Goal: Information Seeking & Learning: Learn about a topic

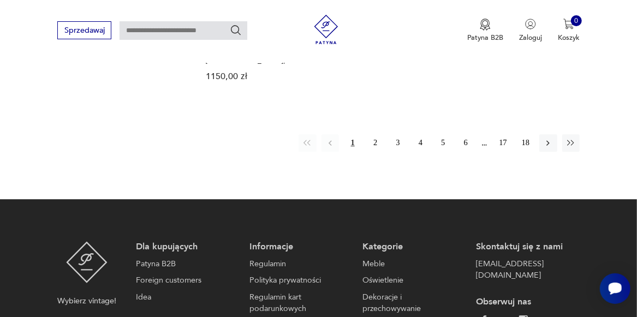
scroll to position [1505, 0]
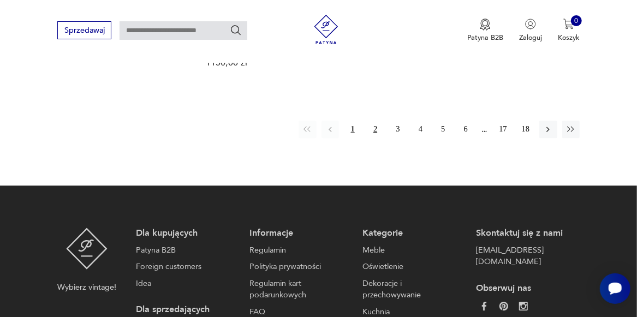
click at [373, 121] on button "2" at bounding box center [374, 129] width 17 height 17
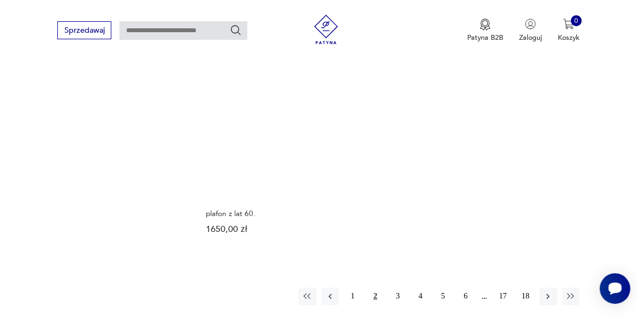
scroll to position [1377, 0]
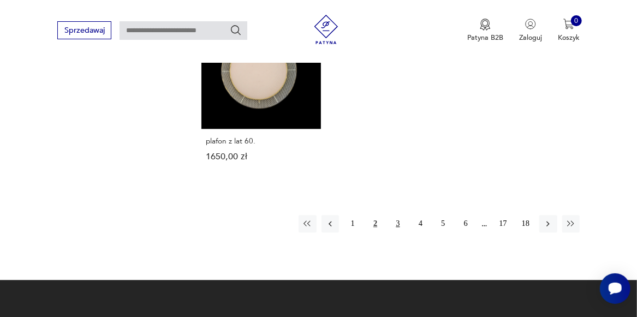
click at [395, 218] on button "3" at bounding box center [397, 223] width 17 height 17
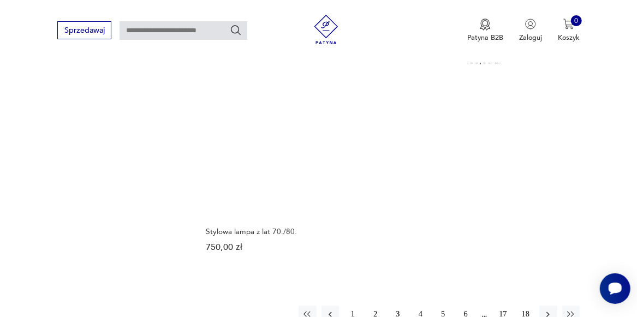
scroll to position [1294, 0]
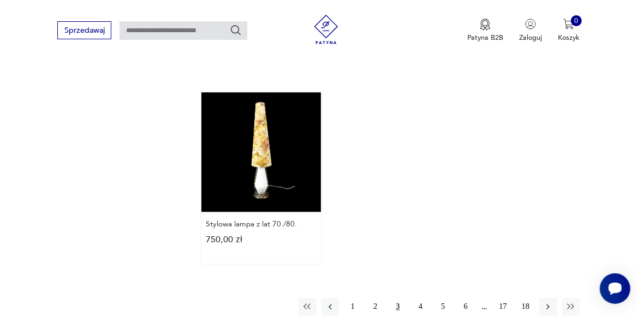
click at [262, 170] on link "Stylowa lampa z lat 70./80. 750,00 zł" at bounding box center [261, 177] width 120 height 171
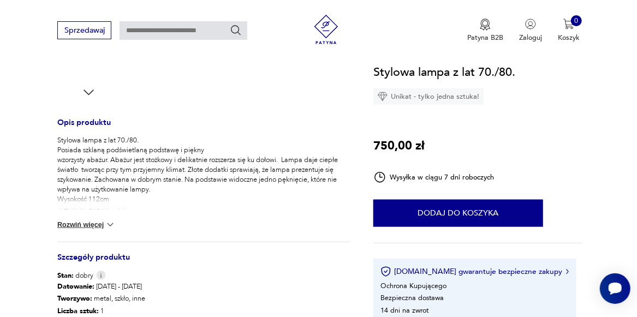
scroll to position [400, 0]
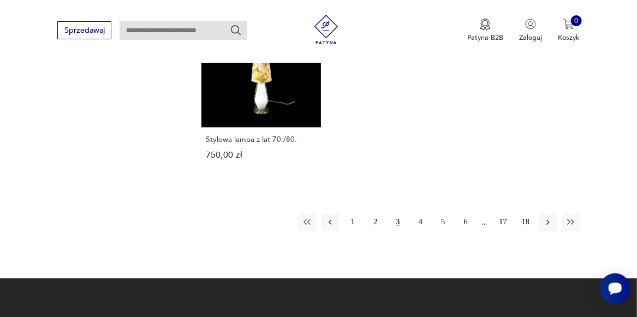
scroll to position [1373, 0]
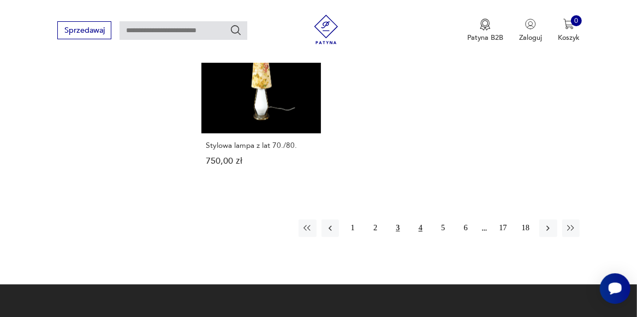
click at [422, 221] on button "4" at bounding box center [420, 227] width 17 height 17
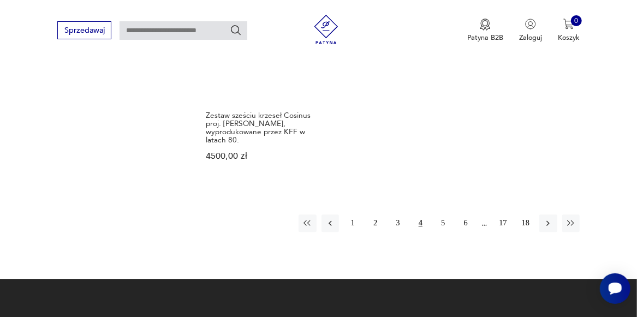
scroll to position [1432, 0]
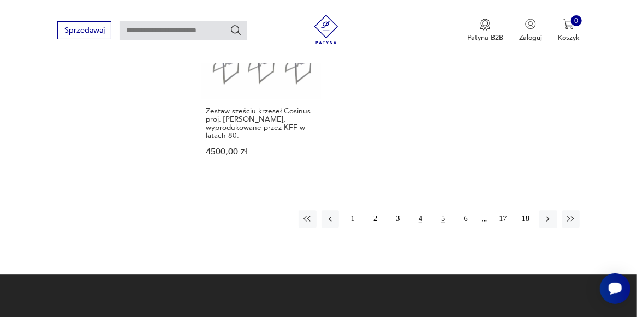
click at [441, 211] on button "5" at bounding box center [443, 218] width 17 height 17
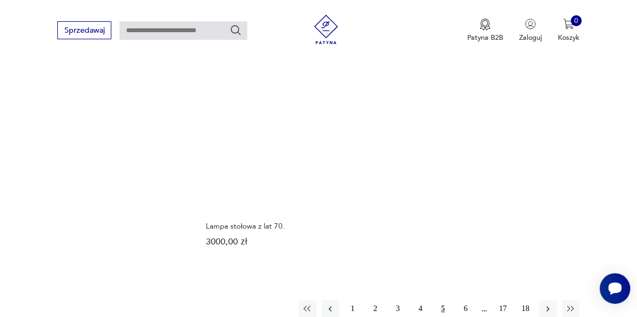
scroll to position [1341, 0]
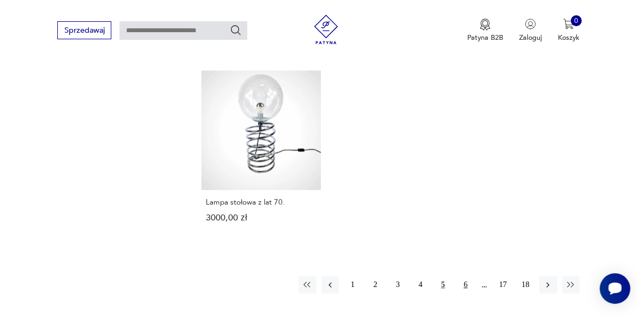
click at [466, 276] on button "6" at bounding box center [465, 284] width 17 height 17
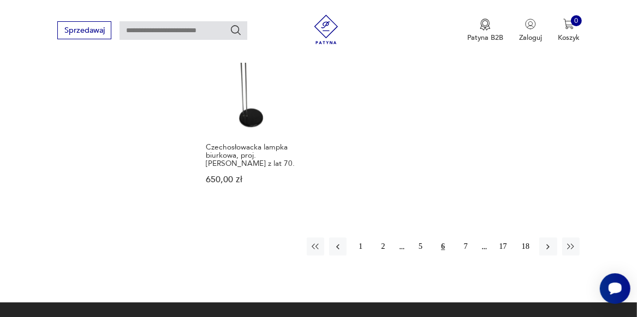
scroll to position [1431, 0]
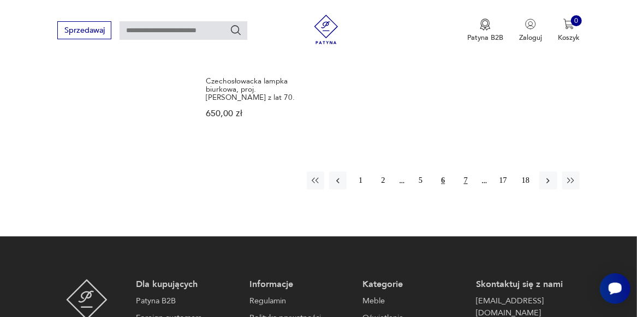
click at [465, 177] on button "7" at bounding box center [465, 179] width 17 height 17
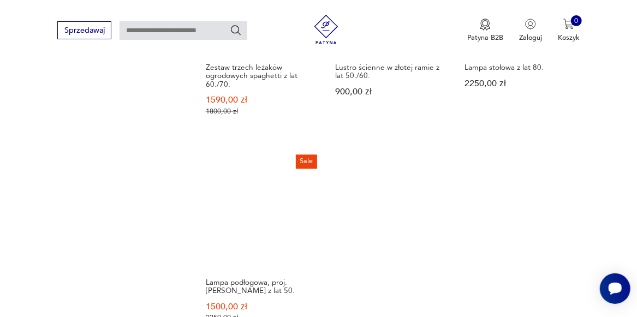
scroll to position [1377, 0]
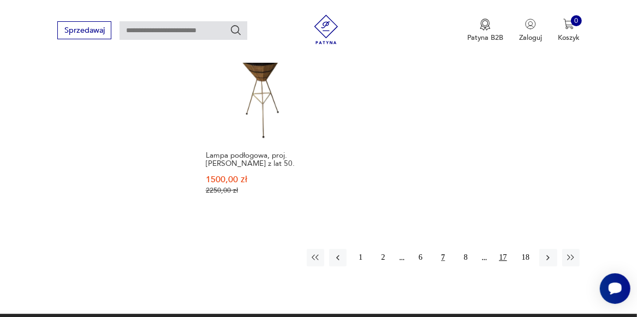
click at [504, 258] on button "17" at bounding box center [502, 257] width 17 height 17
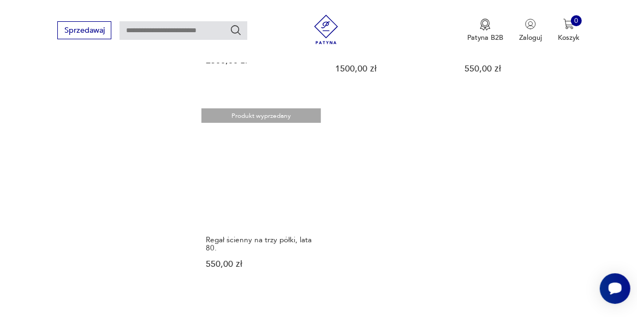
scroll to position [1395, 0]
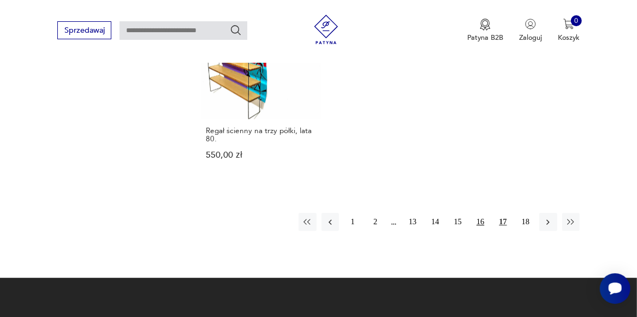
click at [482, 213] on button "16" at bounding box center [480, 221] width 17 height 17
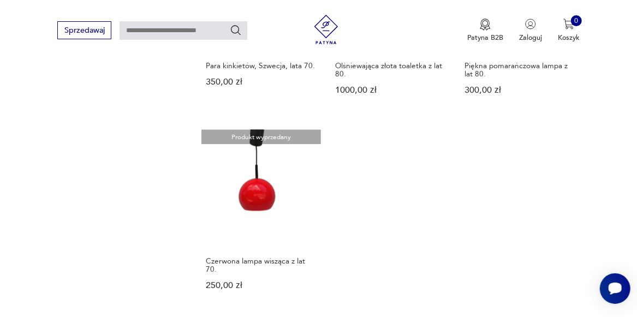
scroll to position [1359, 0]
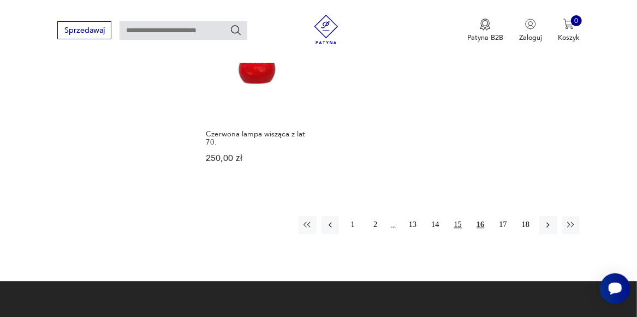
click at [458, 216] on button "15" at bounding box center [457, 224] width 17 height 17
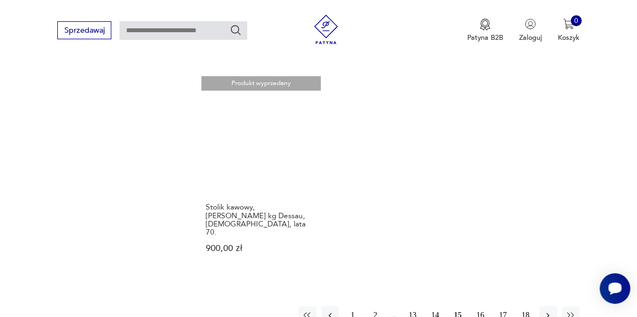
scroll to position [1304, 0]
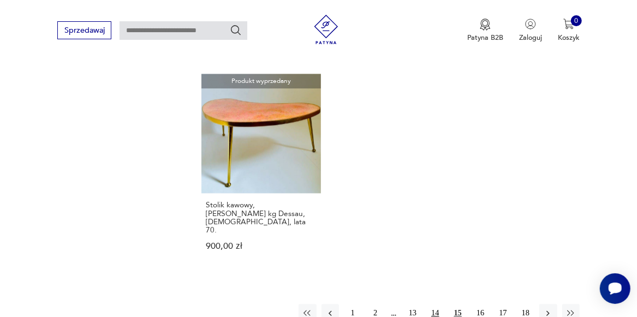
click at [433, 304] on button "14" at bounding box center [434, 312] width 17 height 17
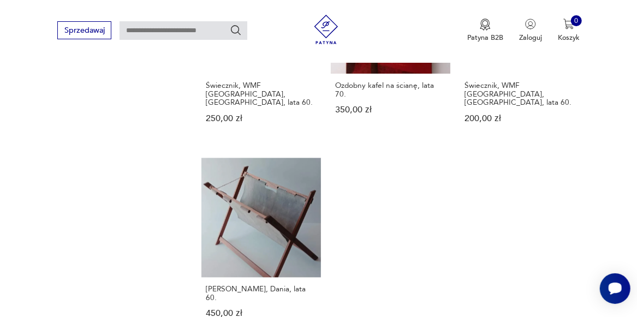
scroll to position [1304, 0]
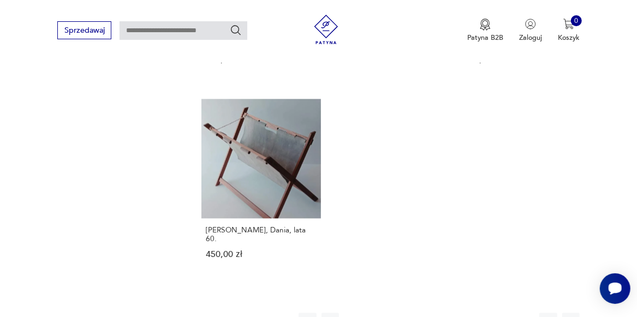
click at [412, 313] on button "13" at bounding box center [412, 321] width 17 height 17
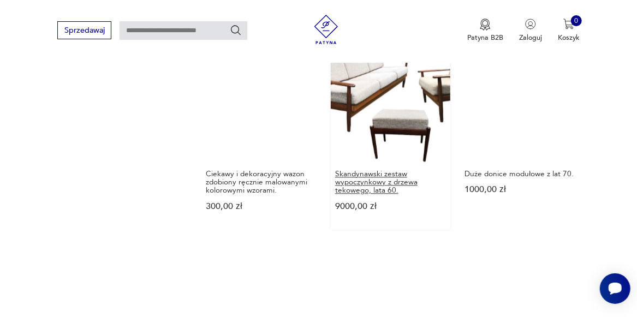
scroll to position [1250, 0]
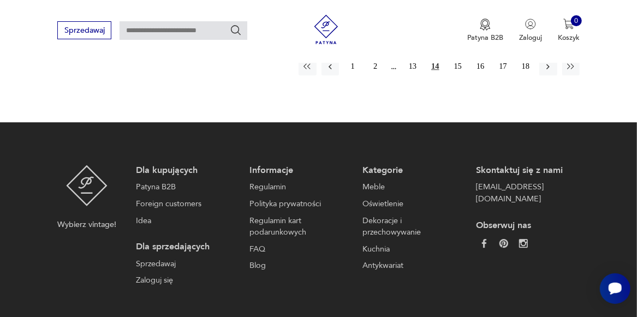
scroll to position [1577, 0]
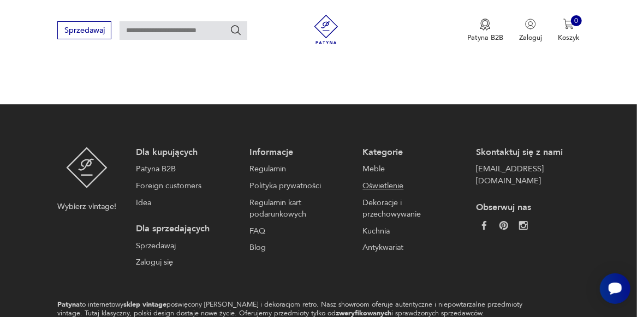
click at [383, 180] on link "Oświetlenie" at bounding box center [412, 186] width 99 height 12
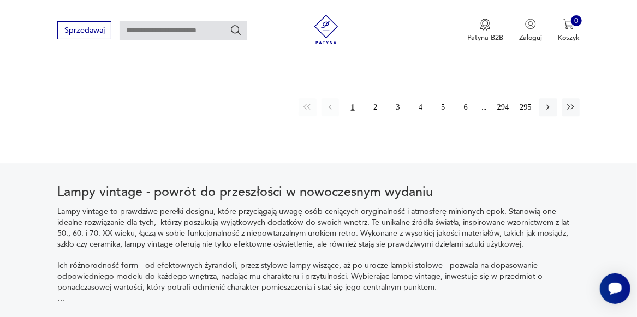
scroll to position [1443, 0]
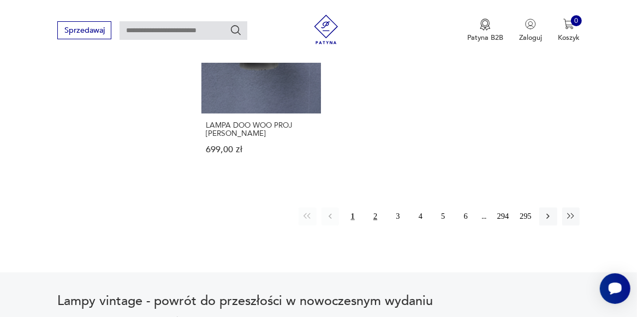
click at [376, 211] on button "2" at bounding box center [374, 215] width 17 height 17
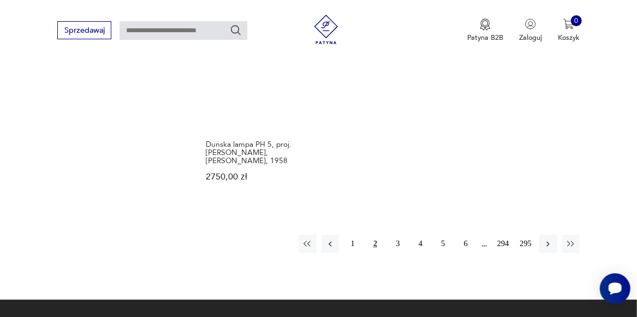
scroll to position [1454, 0]
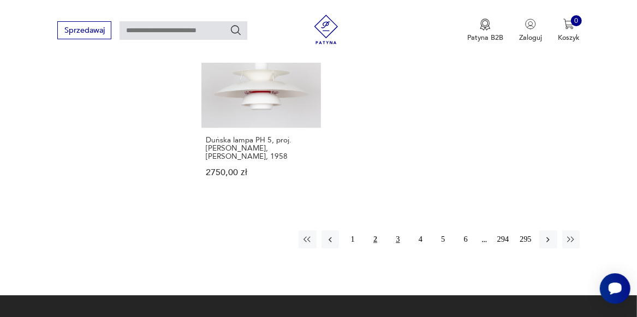
click at [401, 230] on button "3" at bounding box center [397, 238] width 17 height 17
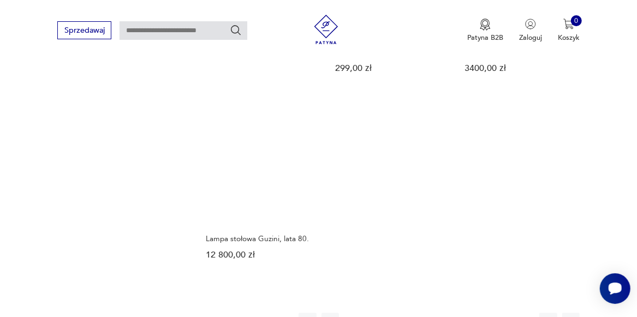
scroll to position [1454, 0]
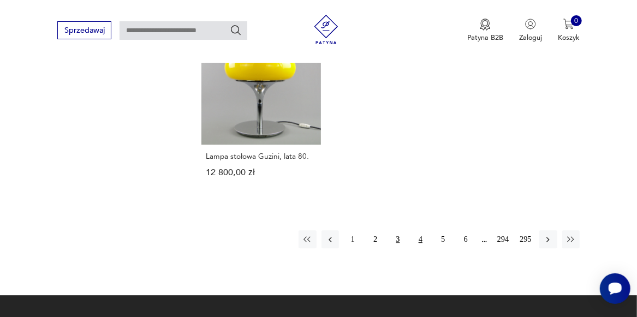
click at [421, 230] on button "4" at bounding box center [420, 238] width 17 height 17
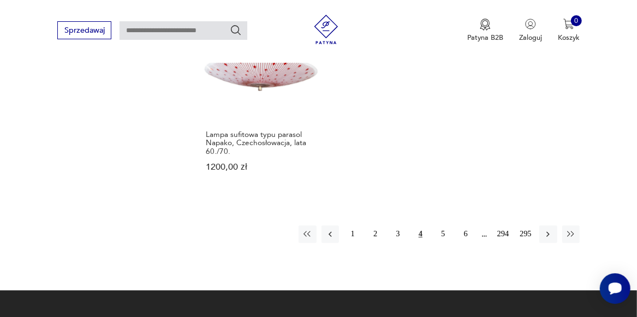
scroll to position [1472, 0]
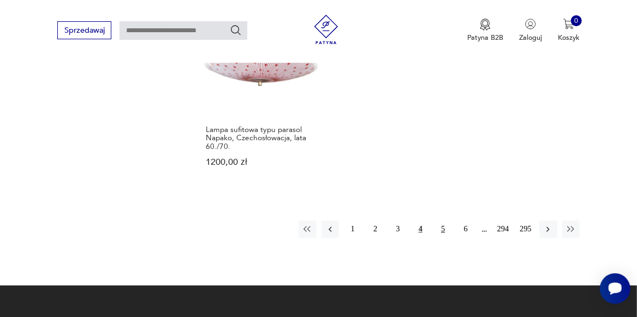
click at [444, 221] on button "5" at bounding box center [443, 229] width 17 height 17
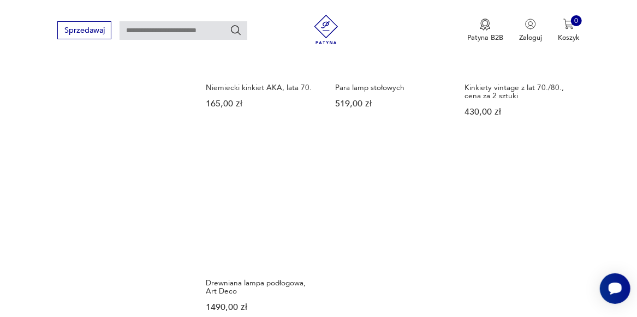
scroll to position [1418, 0]
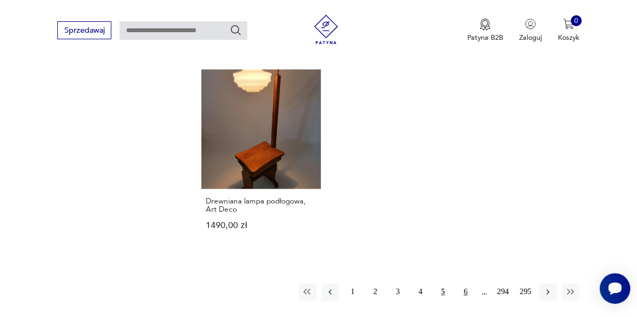
click at [467, 283] on button "6" at bounding box center [465, 291] width 17 height 17
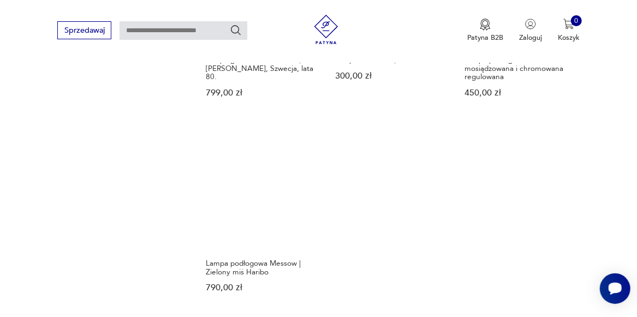
scroll to position [1381, 0]
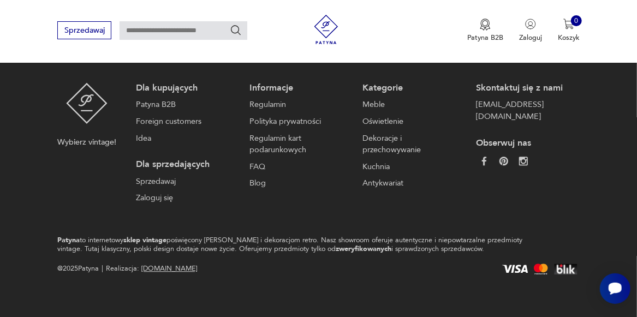
scroll to position [1418, 0]
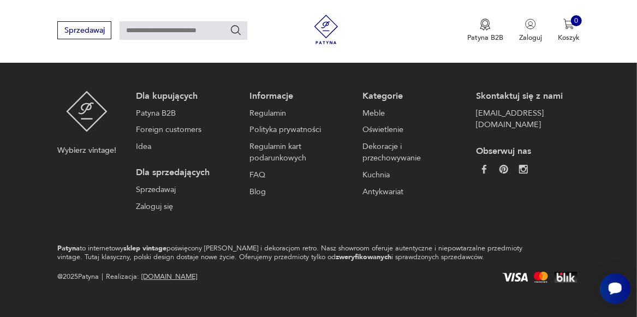
scroll to position [1454, 0]
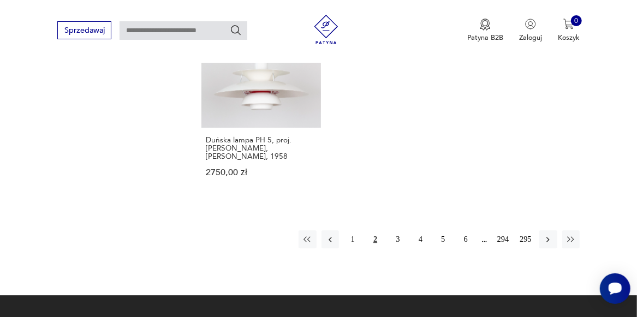
scroll to position [1443, 0]
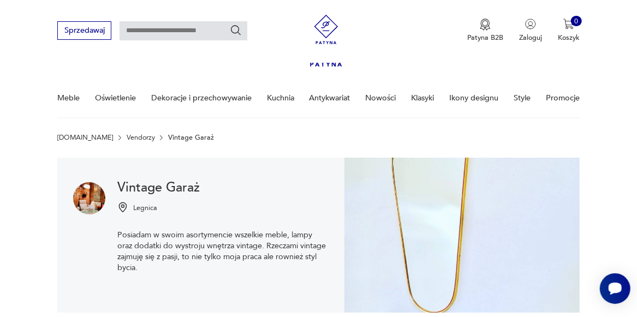
scroll to position [1437, 0]
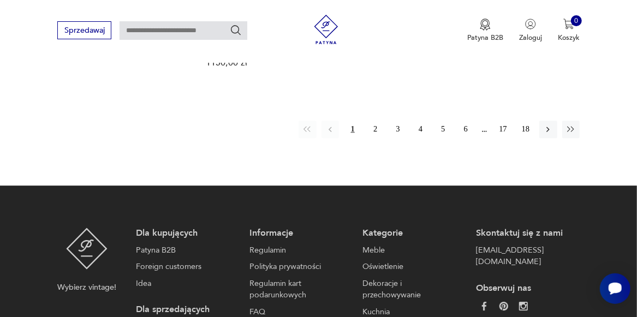
scroll to position [1437, 0]
